Goal: Task Accomplishment & Management: Manage account settings

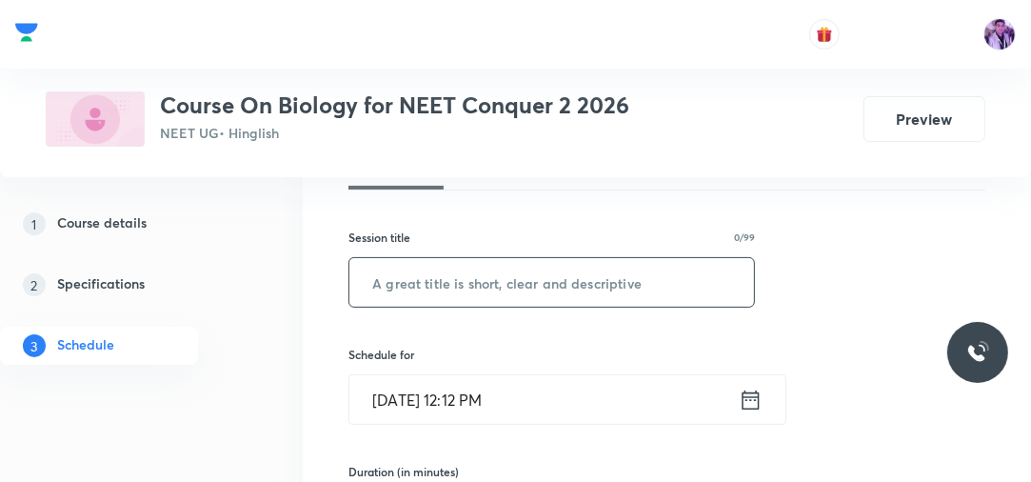
click at [484, 284] on input "text" at bounding box center [551, 282] width 404 height 49
paste input "Respiration in Plants"
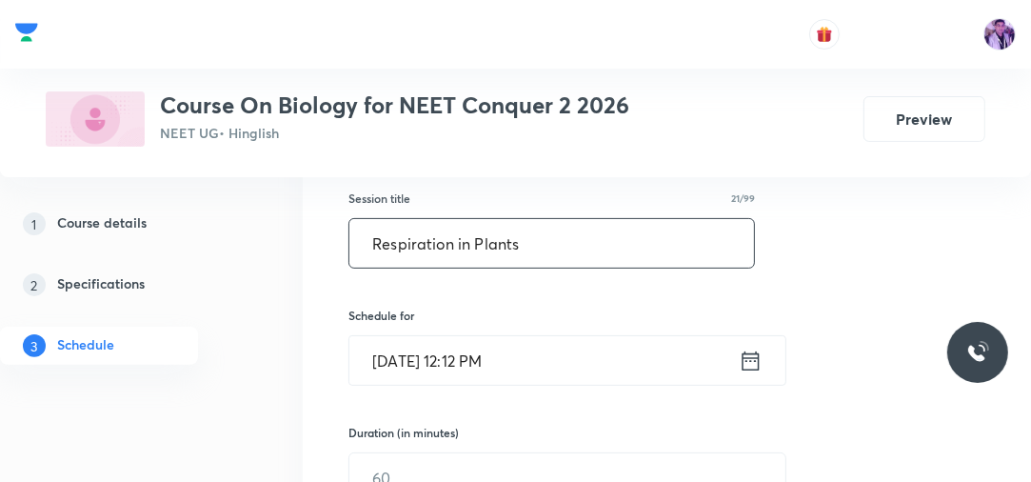
scroll to position [327, 0]
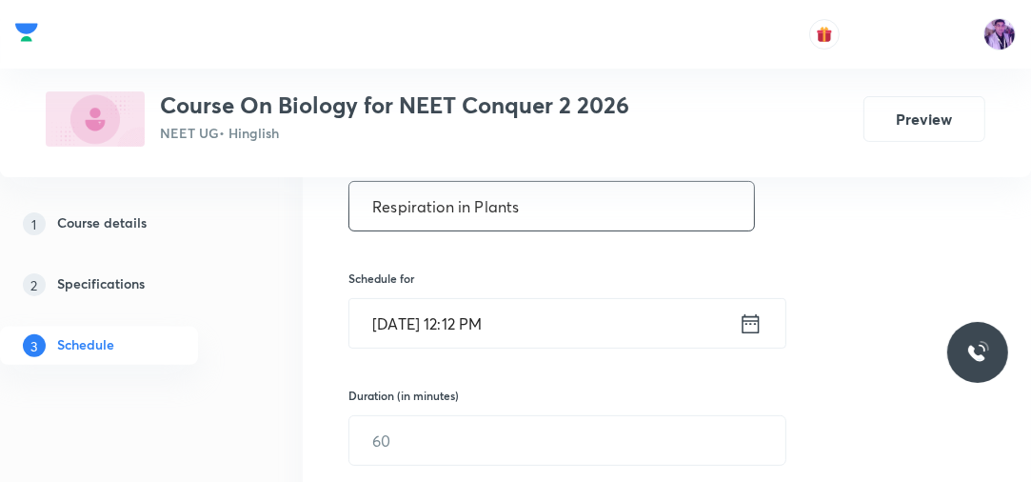
type input "Respiration in Plants"
click at [459, 340] on input "Oct 8, 2025, 12:12 PM" at bounding box center [543, 323] width 389 height 49
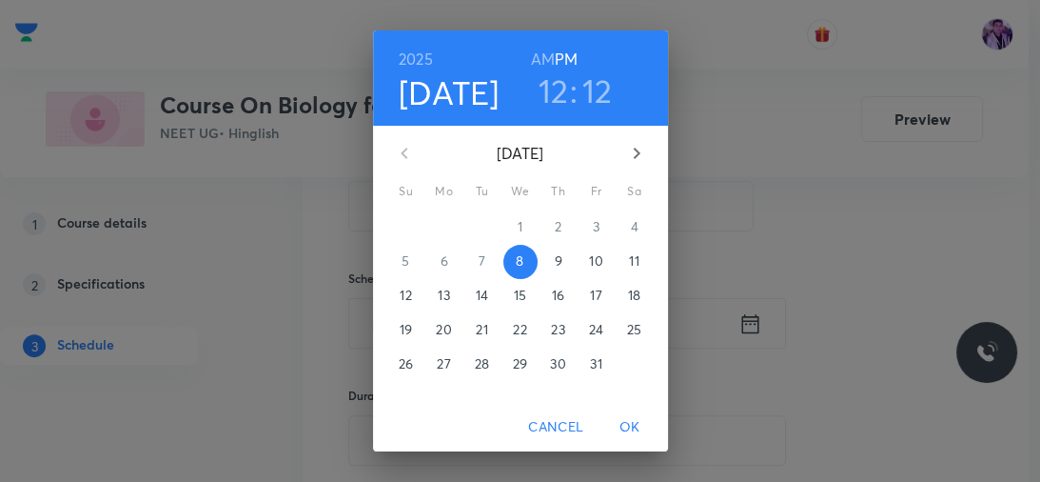
click at [491, 330] on span "21" at bounding box center [482, 329] width 34 height 19
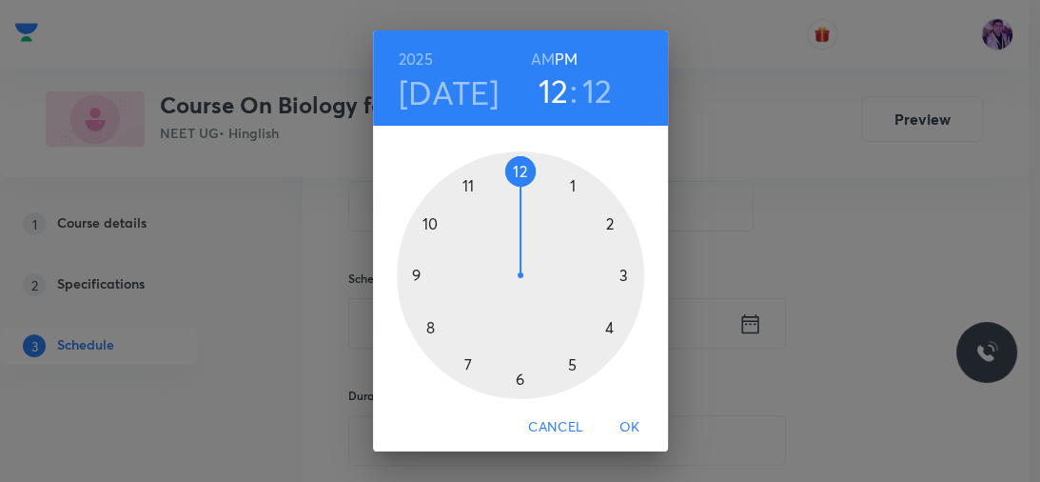
click at [596, 88] on h3 "12" at bounding box center [597, 90] width 30 height 40
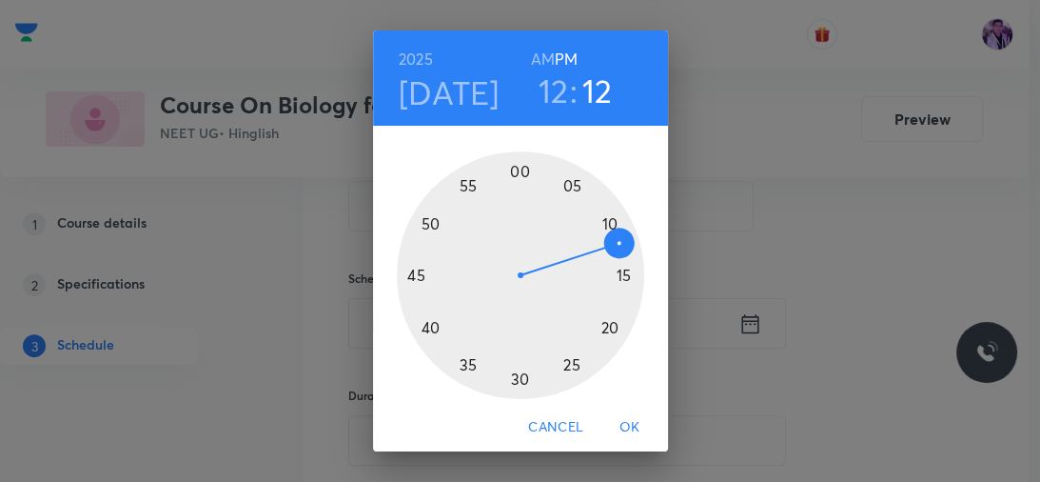
click at [589, 339] on div at bounding box center [520, 274] width 247 height 247
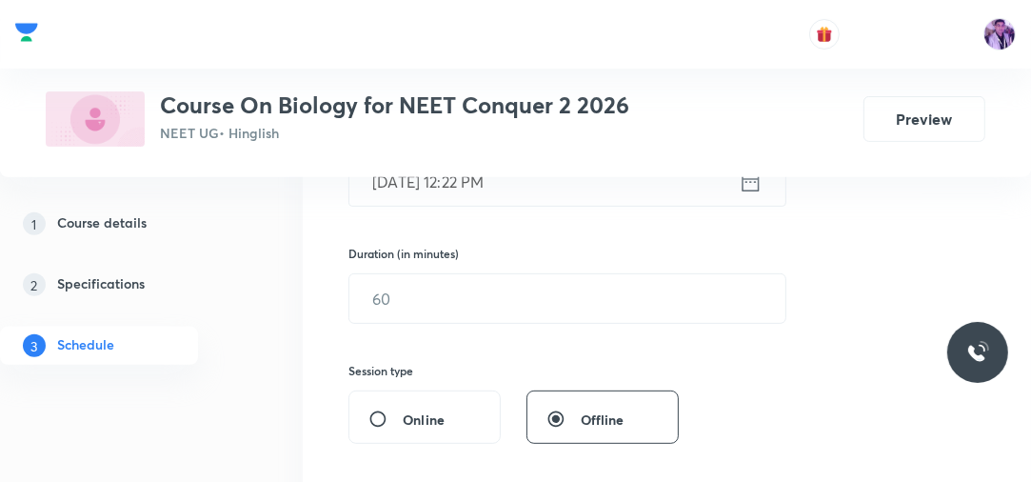
scroll to position [480, 0]
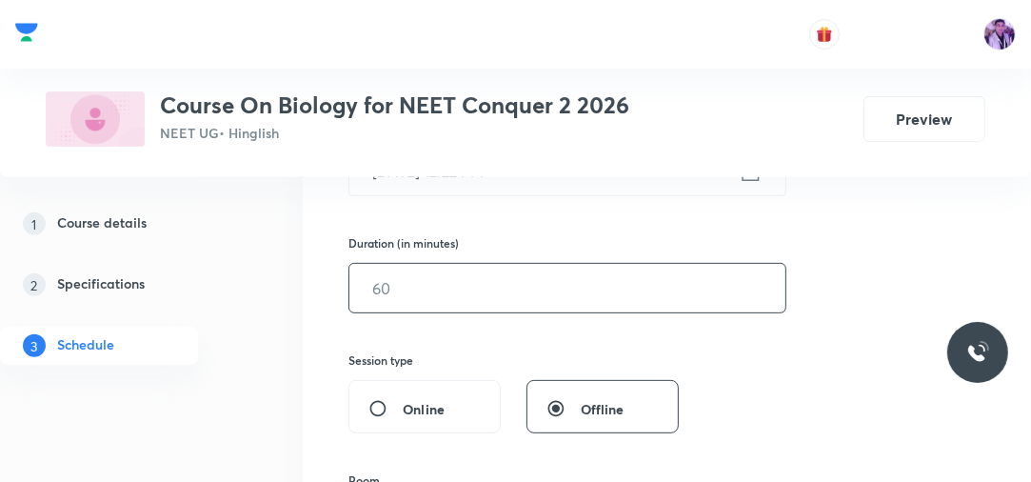
click at [438, 287] on input "text" at bounding box center [567, 288] width 436 height 49
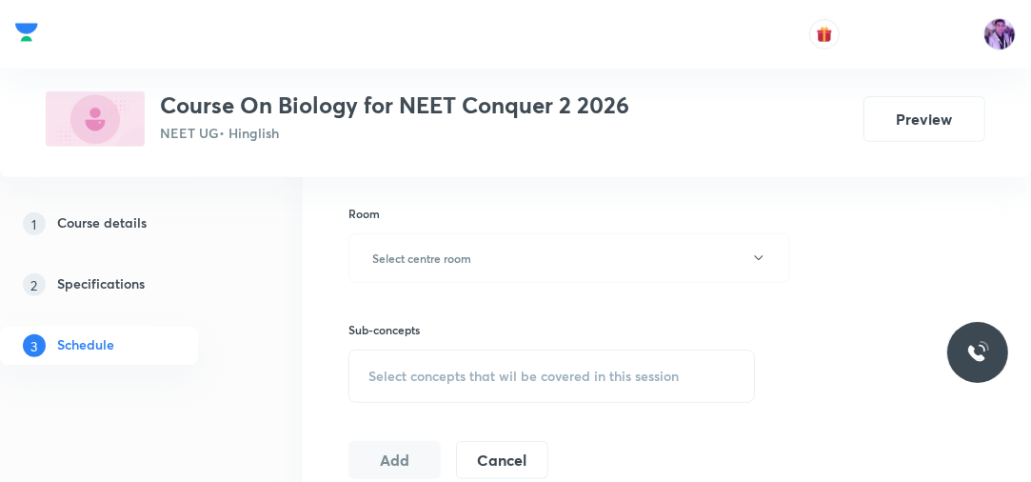
scroll to position [784, 0]
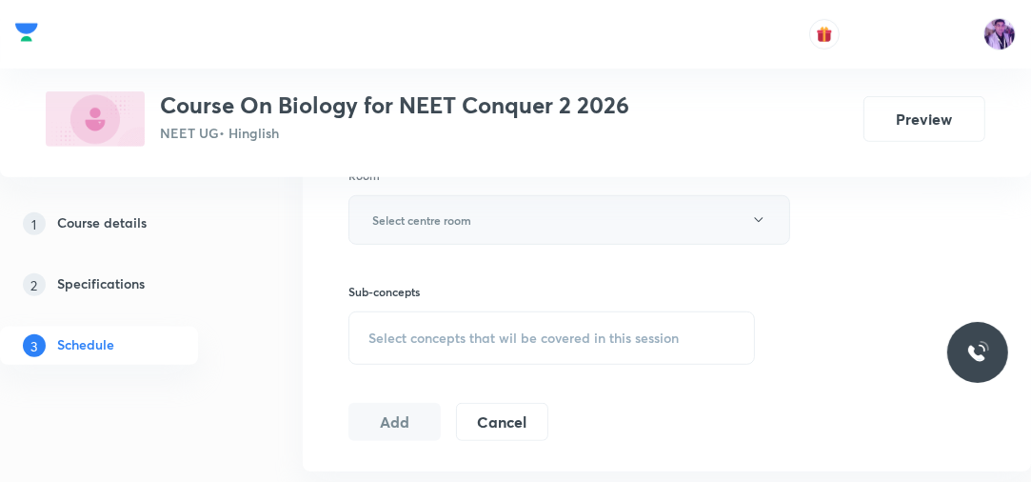
type input "80"
click at [461, 226] on h6 "Select centre room" at bounding box center [421, 219] width 99 height 17
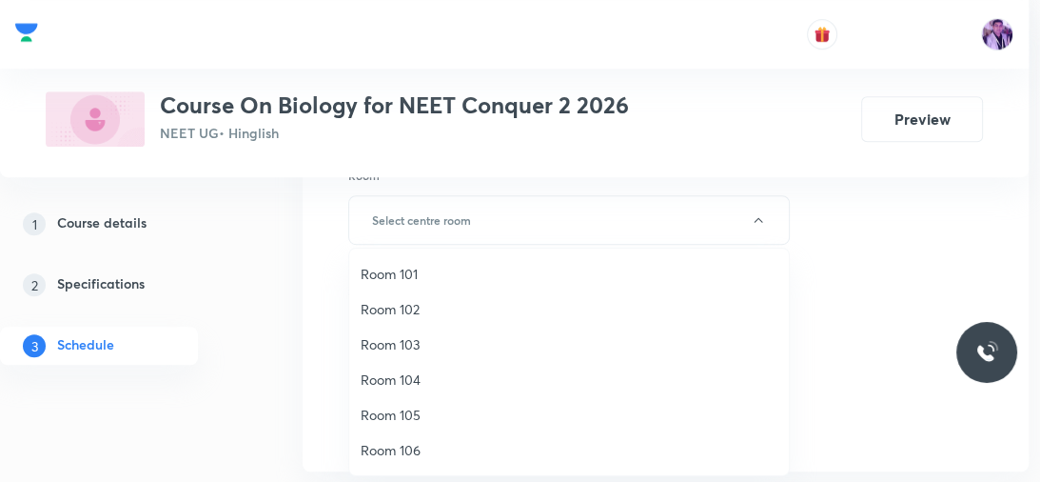
click at [403, 350] on span "Room 103" at bounding box center [569, 344] width 417 height 20
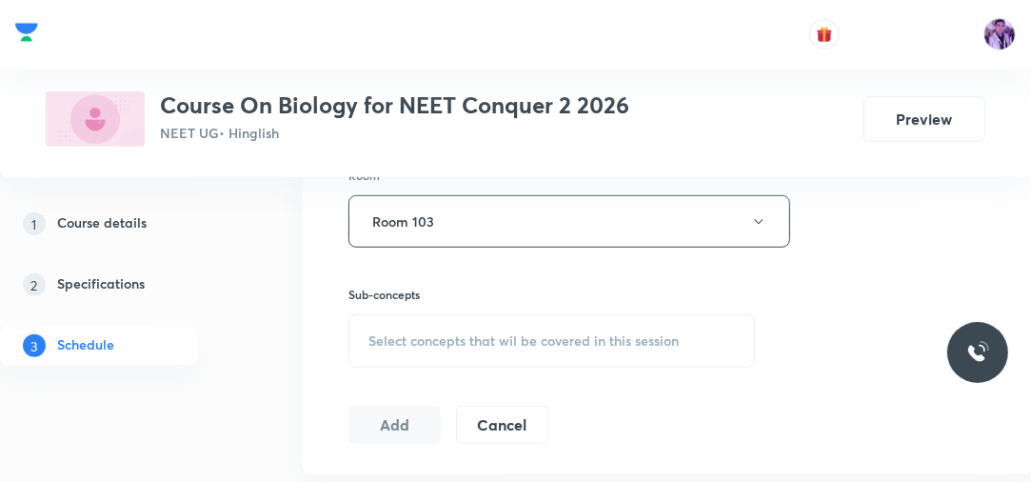
click at [460, 345] on span "Select concepts that wil be covered in this session" at bounding box center [523, 340] width 310 height 15
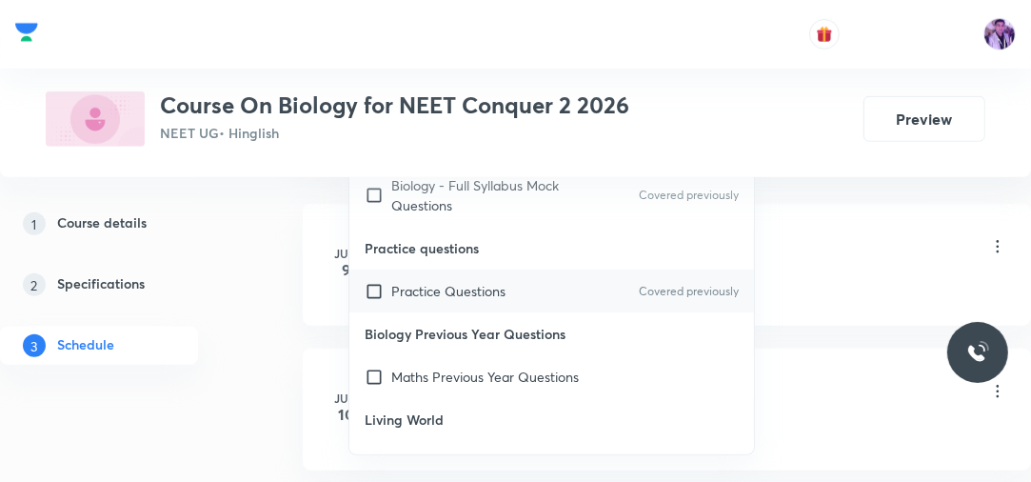
click at [428, 282] on p "Practice Questions" at bounding box center [448, 291] width 114 height 20
checkbox input "true"
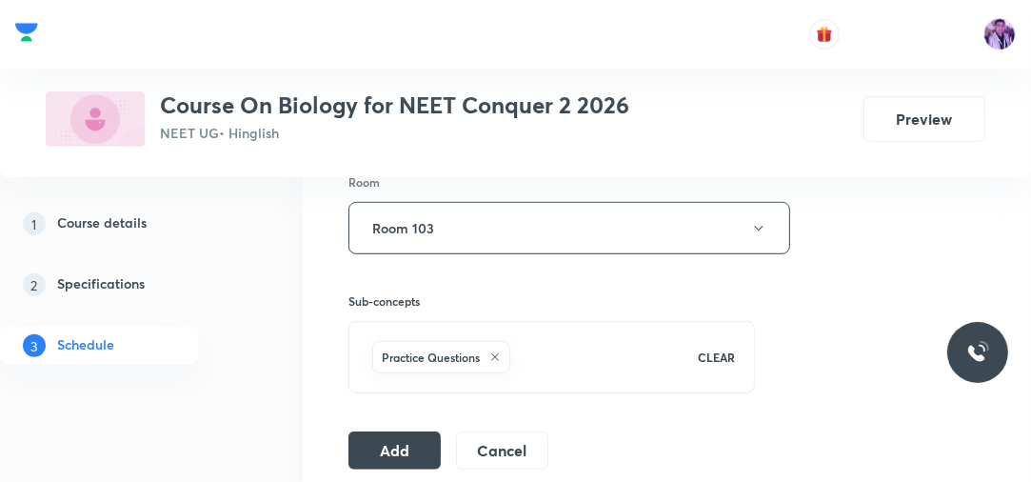
scroll to position [837, 0]
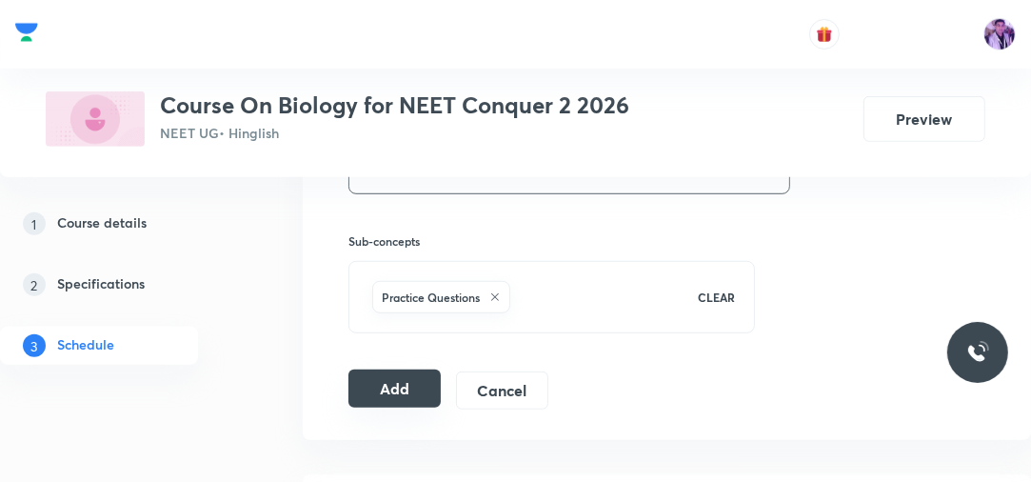
click at [418, 377] on button "Add" at bounding box center [394, 388] width 92 height 38
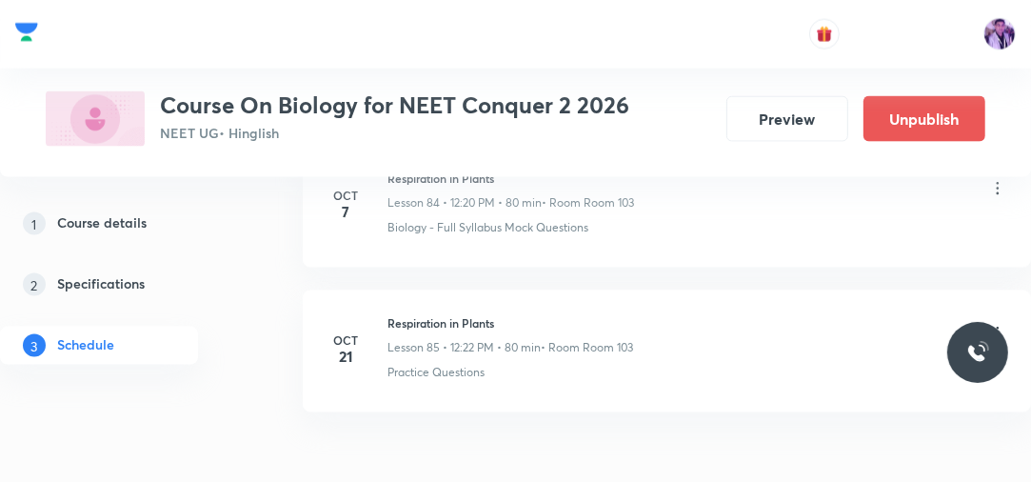
scroll to position [12232, 0]
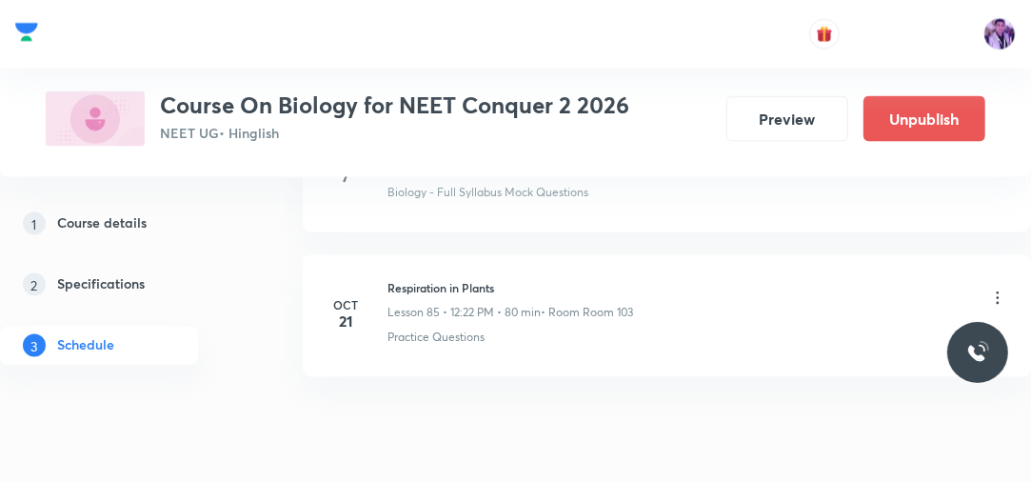
scroll to position [12308, 0]
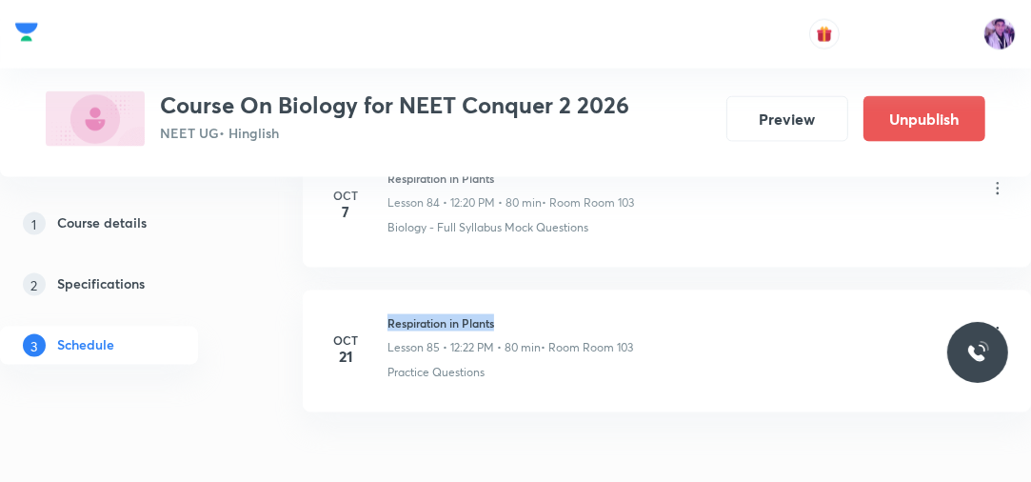
drag, startPoint x: 385, startPoint y: 286, endPoint x: 541, endPoint y: 289, distance: 155.1
click at [541, 314] on div "Oct 21 Respiration in Plants Lesson 85 • 12:22 PM • 80 min • Room Room 103 Prac…" at bounding box center [666, 347] width 680 height 67
copy h6 "Respiration in Plants"
click at [1001, 324] on icon at bounding box center [997, 333] width 19 height 19
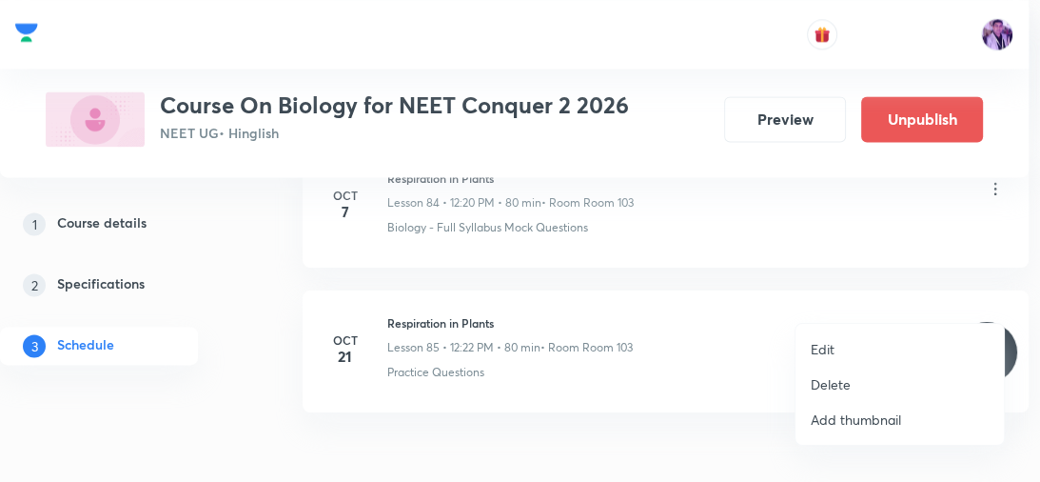
click at [876, 347] on li "Edit" at bounding box center [900, 348] width 208 height 35
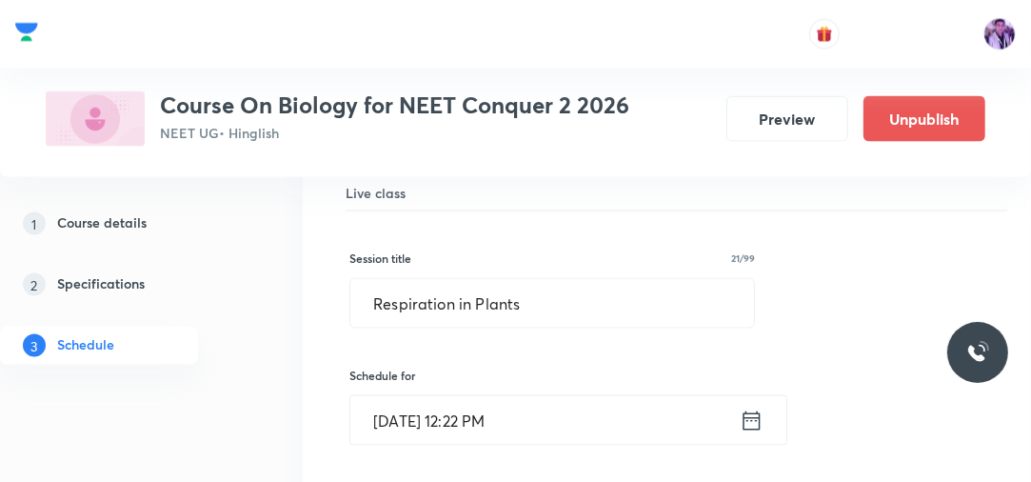
scroll to position [12460, 0]
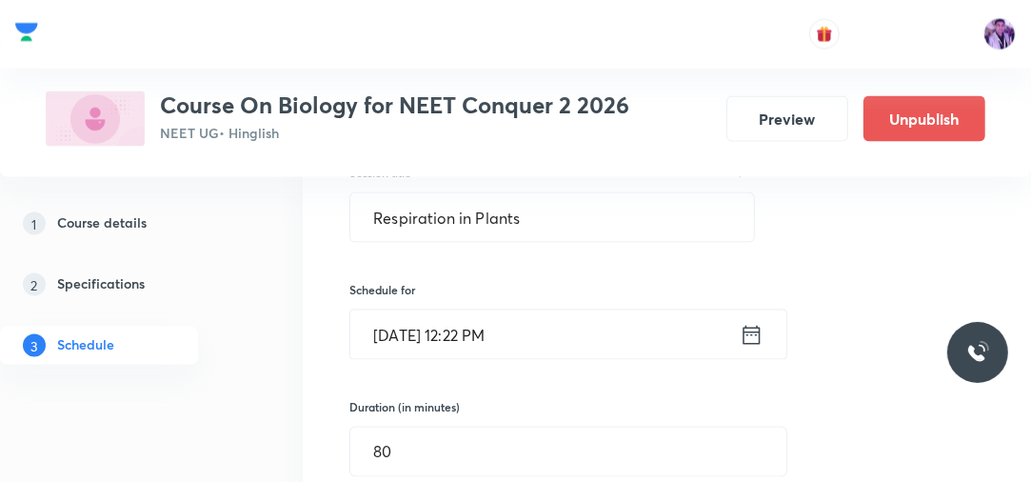
click at [415, 310] on input "Oct 21, 2025, 12:22 PM" at bounding box center [544, 334] width 389 height 49
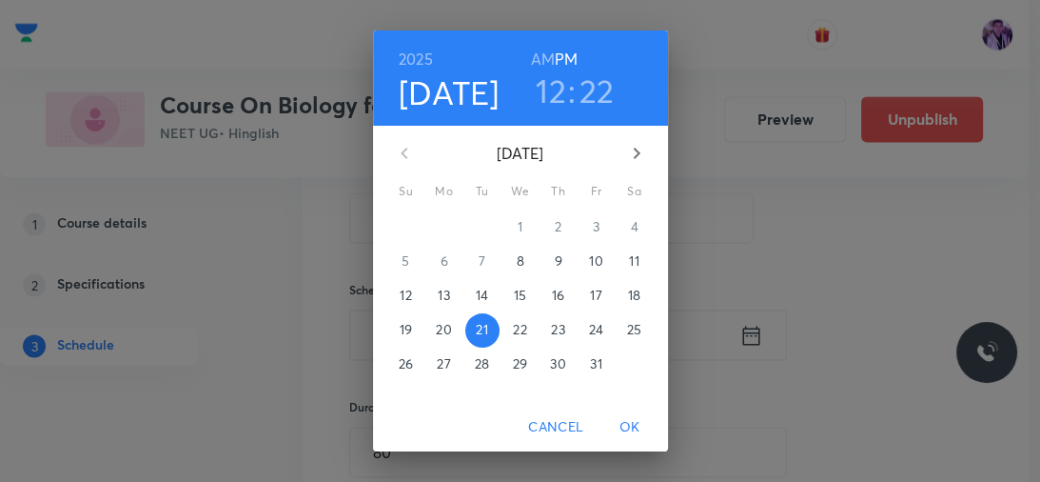
click at [548, 99] on h3 "12" at bounding box center [551, 90] width 30 height 40
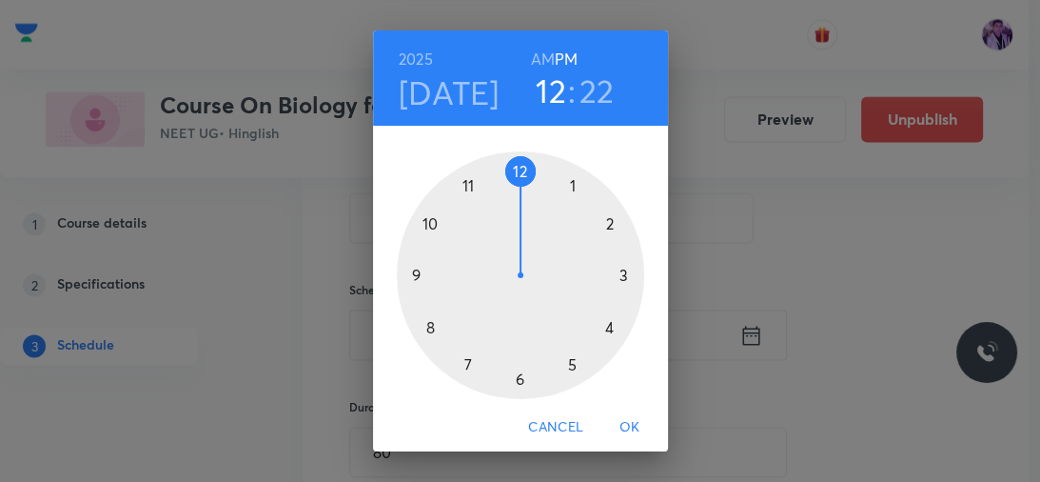
click at [588, 98] on h3 "22" at bounding box center [597, 90] width 35 height 40
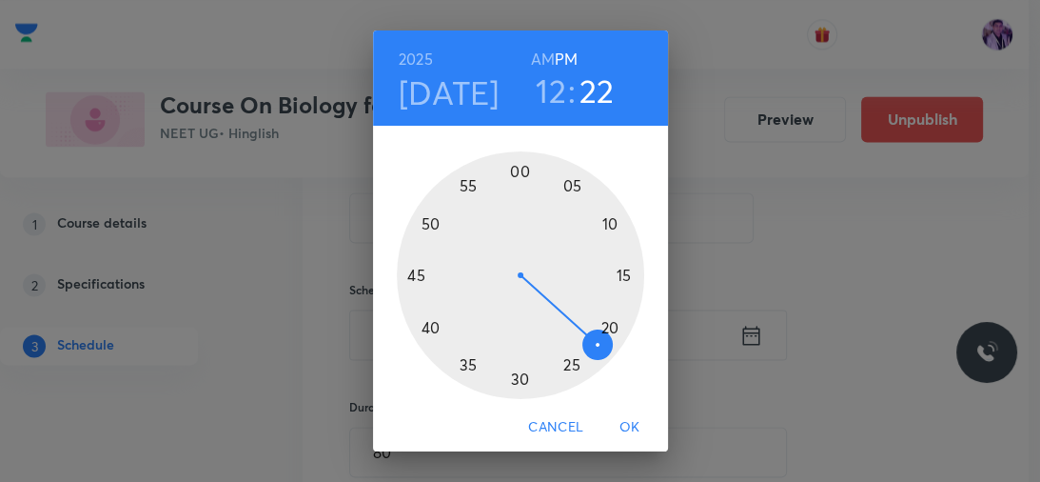
click at [446, 107] on h4 "Oct 21" at bounding box center [449, 92] width 101 height 40
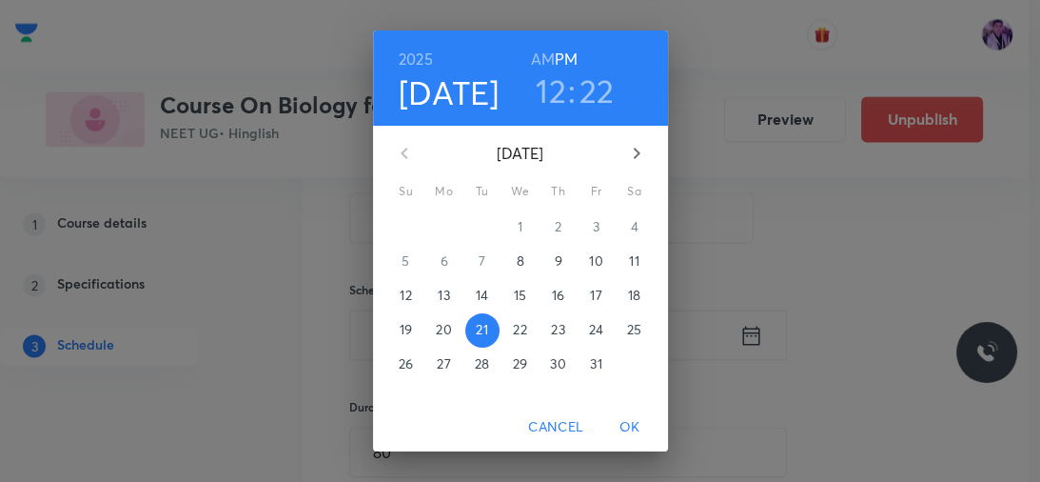
click at [518, 265] on p "8" at bounding box center [520, 260] width 8 height 19
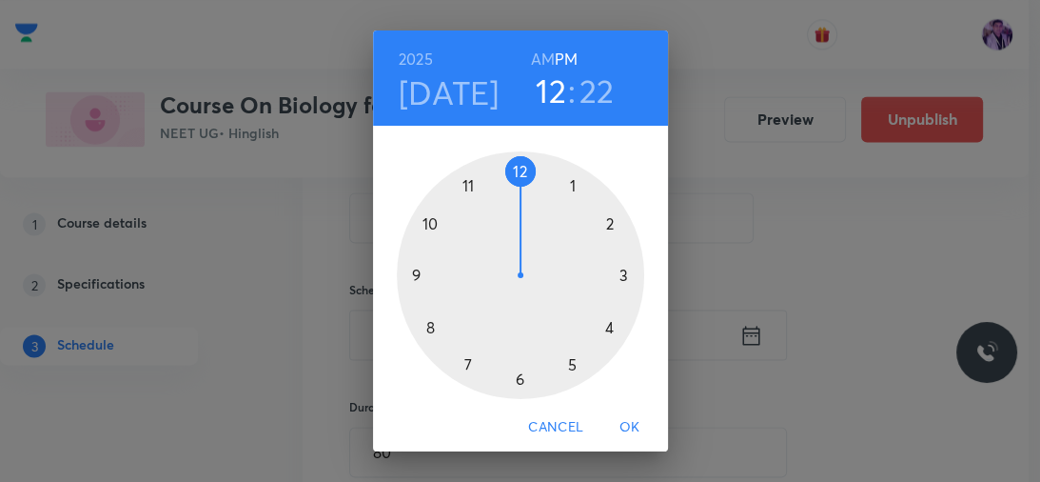
click at [586, 103] on h3 "22" at bounding box center [597, 90] width 35 height 40
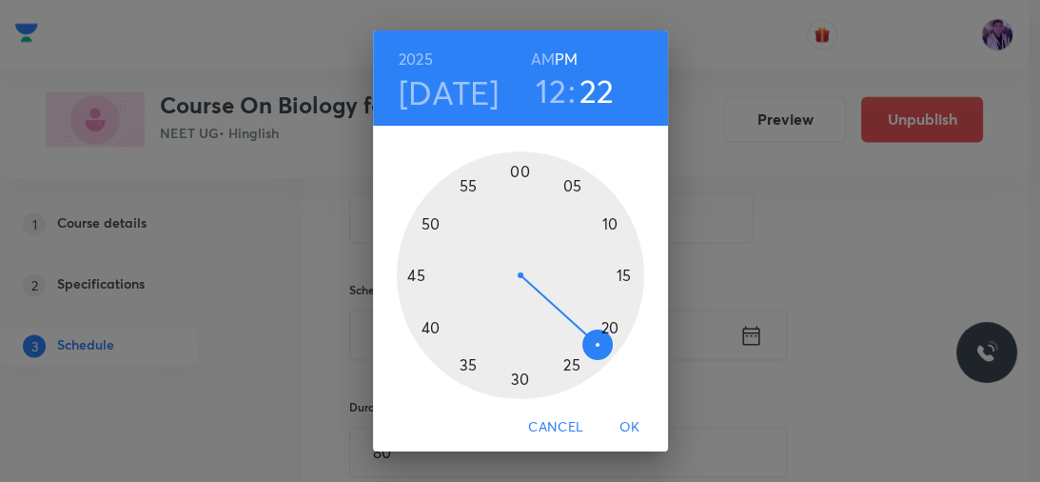
click at [471, 362] on div at bounding box center [520, 274] width 247 height 247
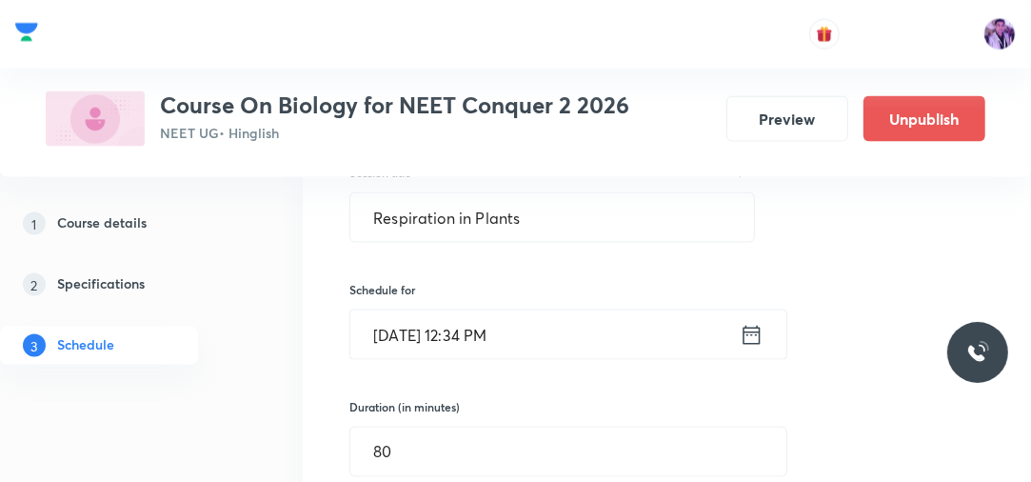
click at [491, 316] on input "Oct 8, 2025, 12:34 PM" at bounding box center [544, 334] width 389 height 49
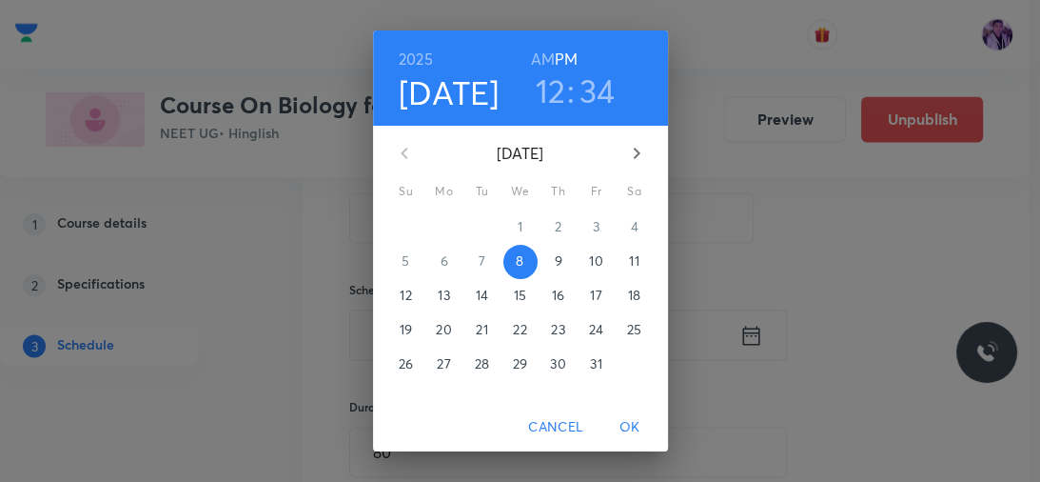
click at [580, 86] on h3 "34" at bounding box center [598, 90] width 36 height 40
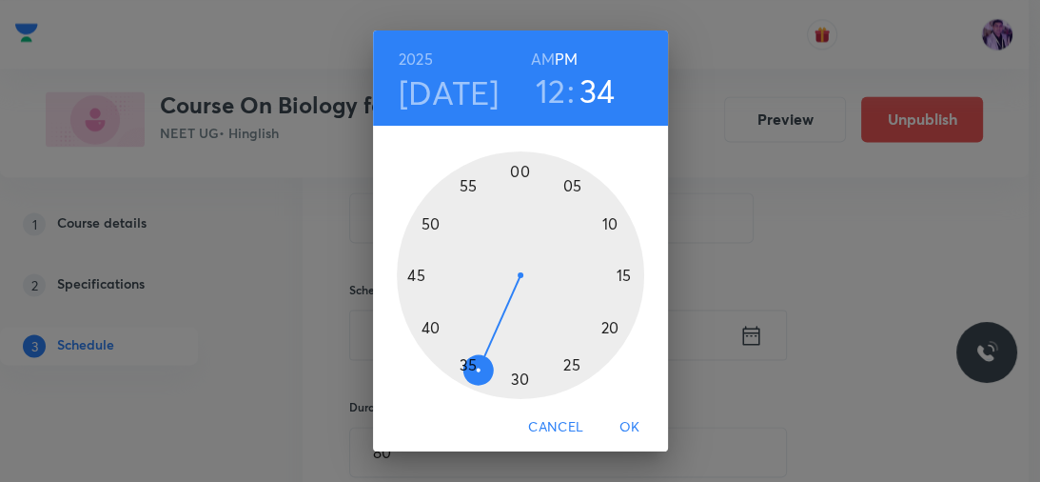
click at [495, 379] on div at bounding box center [520, 274] width 247 height 247
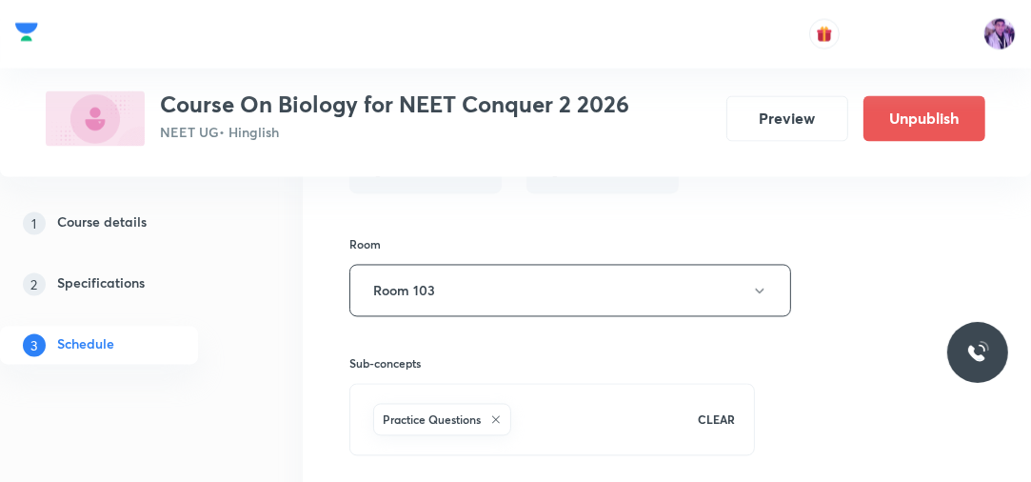
scroll to position [12993, 0]
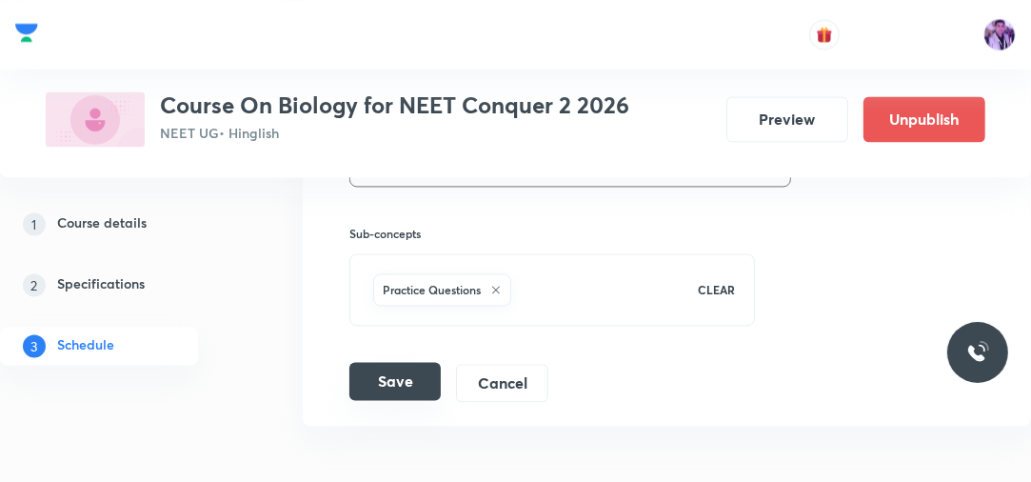
click at [406, 362] on button "Save" at bounding box center [394, 381] width 91 height 38
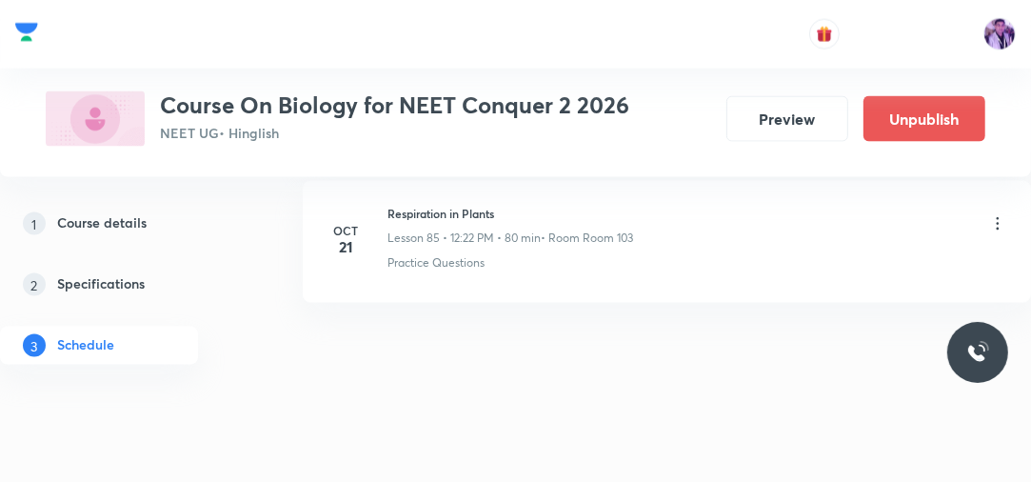
scroll to position [12384, 0]
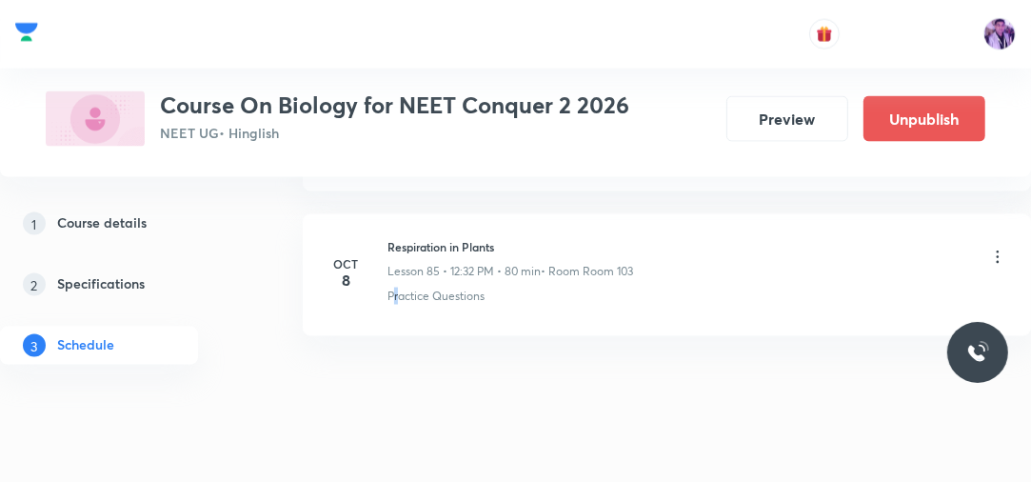
drag, startPoint x: 396, startPoint y: 371, endPoint x: 311, endPoint y: 352, distance: 86.8
click at [995, 247] on icon at bounding box center [997, 256] width 19 height 19
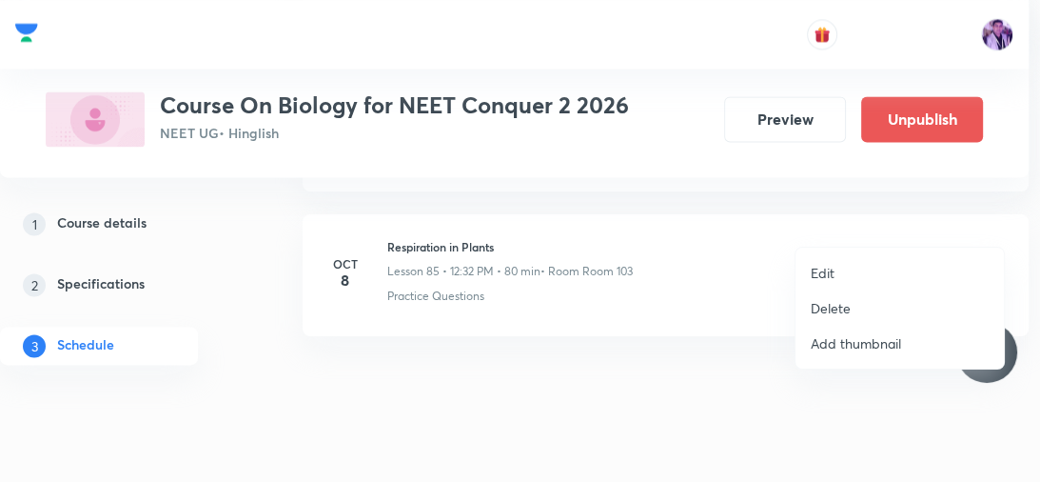
click at [631, 409] on div at bounding box center [520, 241] width 1040 height 482
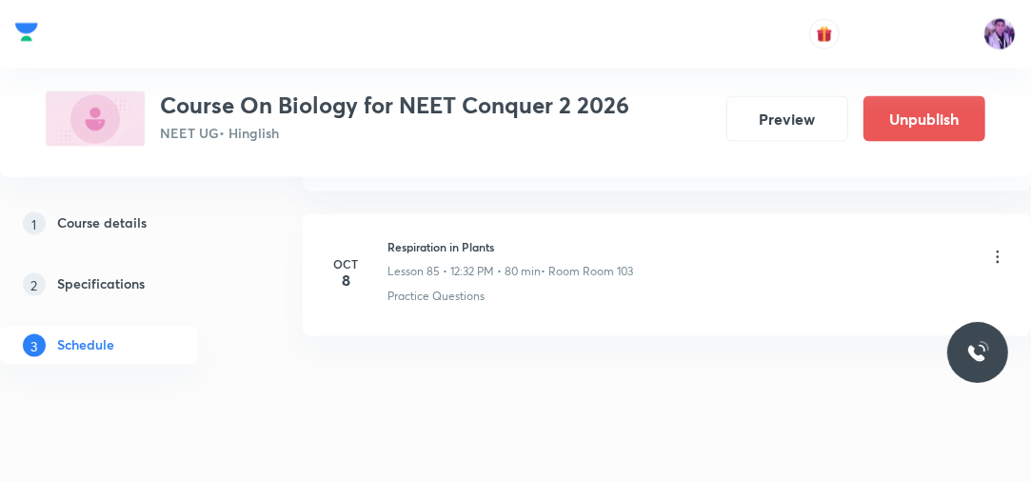
click at [951, 238] on div "Respiration in Plants Lesson 85 • 12:32 PM • 80 min • Room Room 103" at bounding box center [696, 259] width 619 height 42
click at [998, 247] on icon at bounding box center [997, 256] width 19 height 19
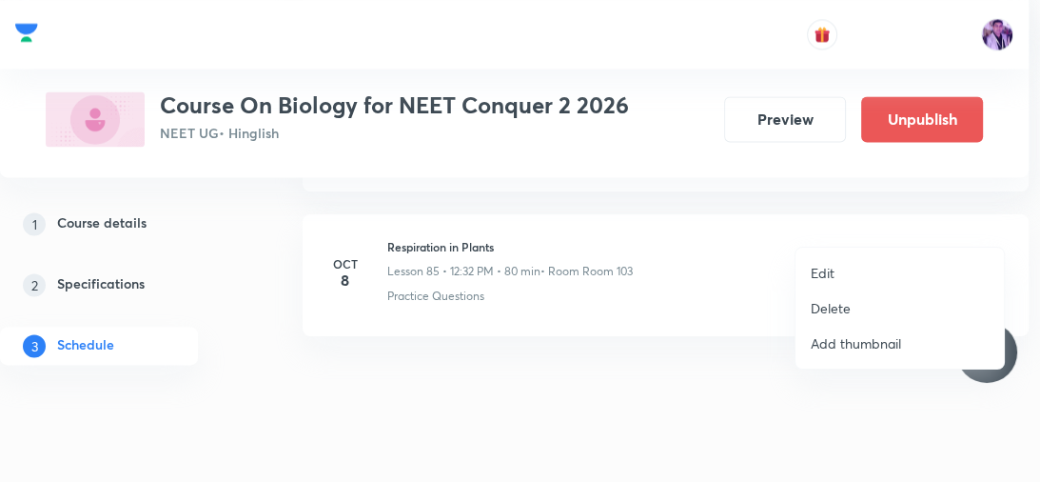
click at [541, 411] on div at bounding box center [520, 241] width 1040 height 482
